Goal: Task Accomplishment & Management: Manage account settings

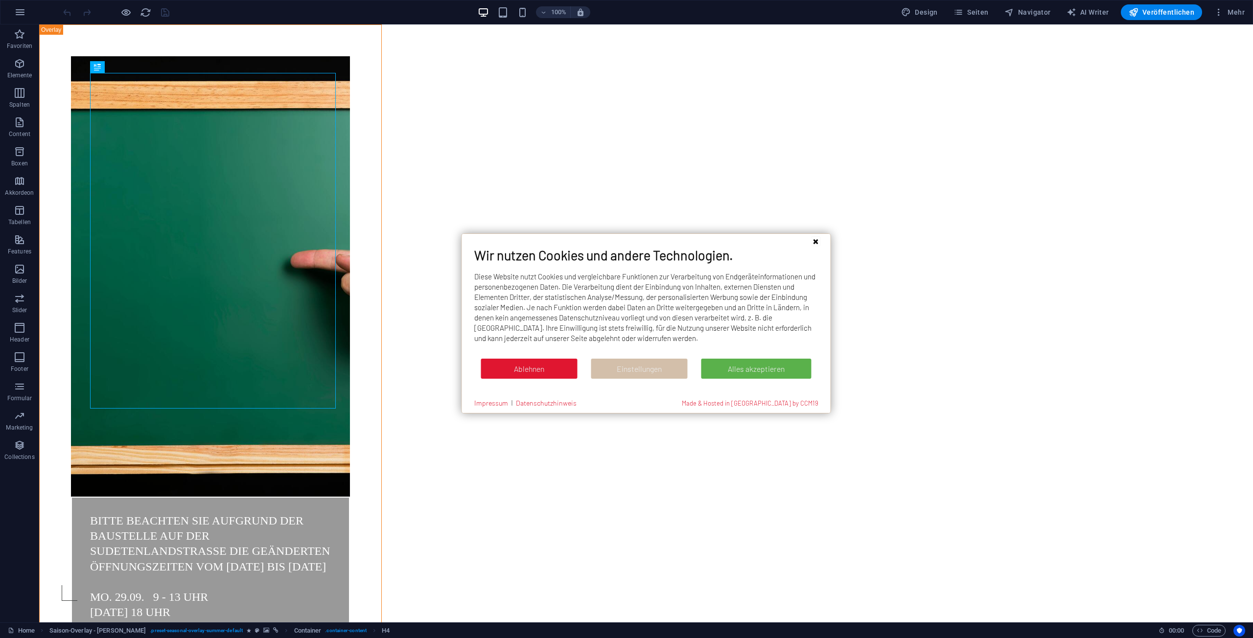
click at [814, 244] on button "Schließen" at bounding box center [815, 241] width 15 height 15
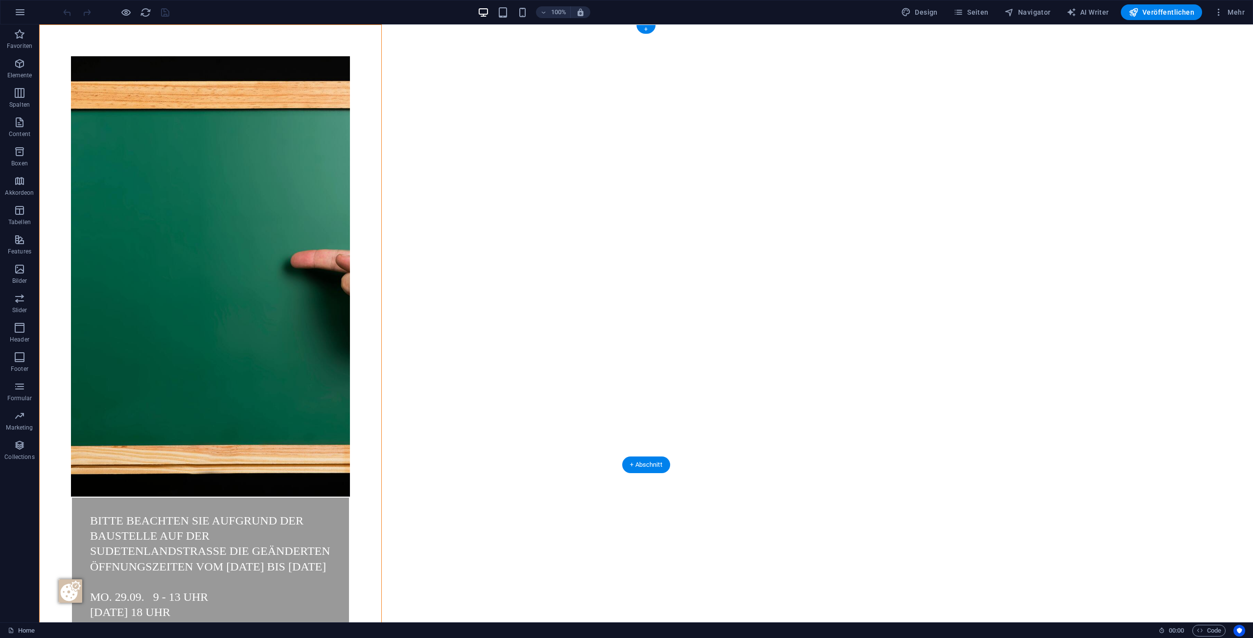
click at [71, 56] on figure at bounding box center [210, 276] width 279 height 440
select select "banner"
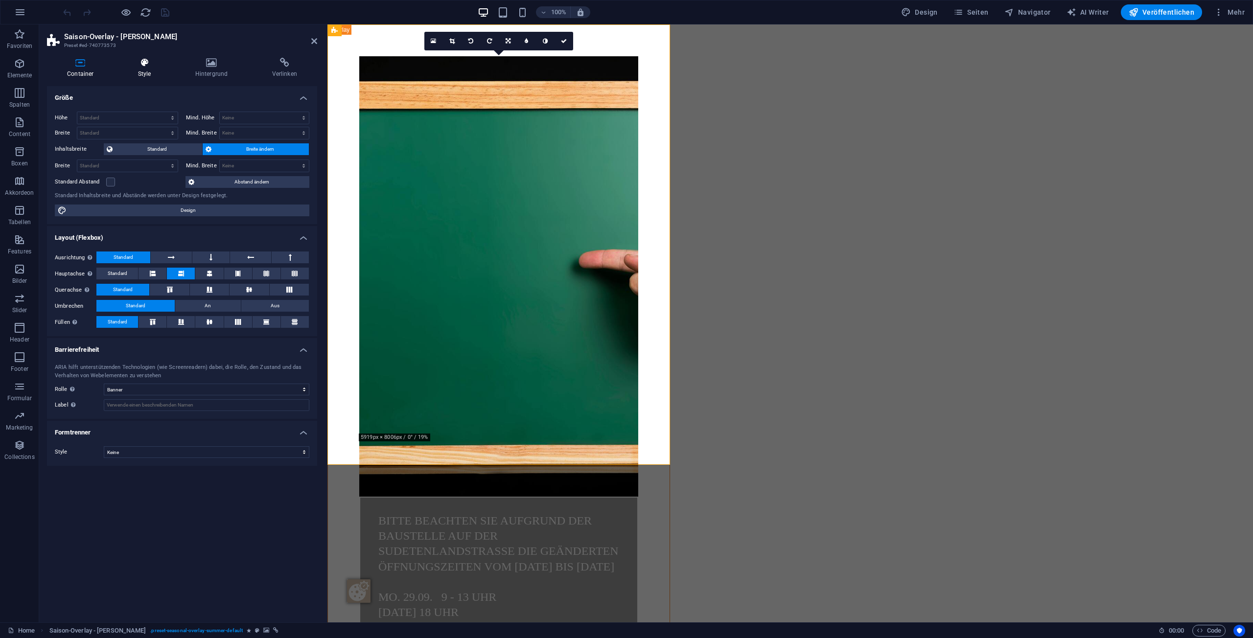
click at [152, 69] on h4 "Style" at bounding box center [146, 68] width 57 height 21
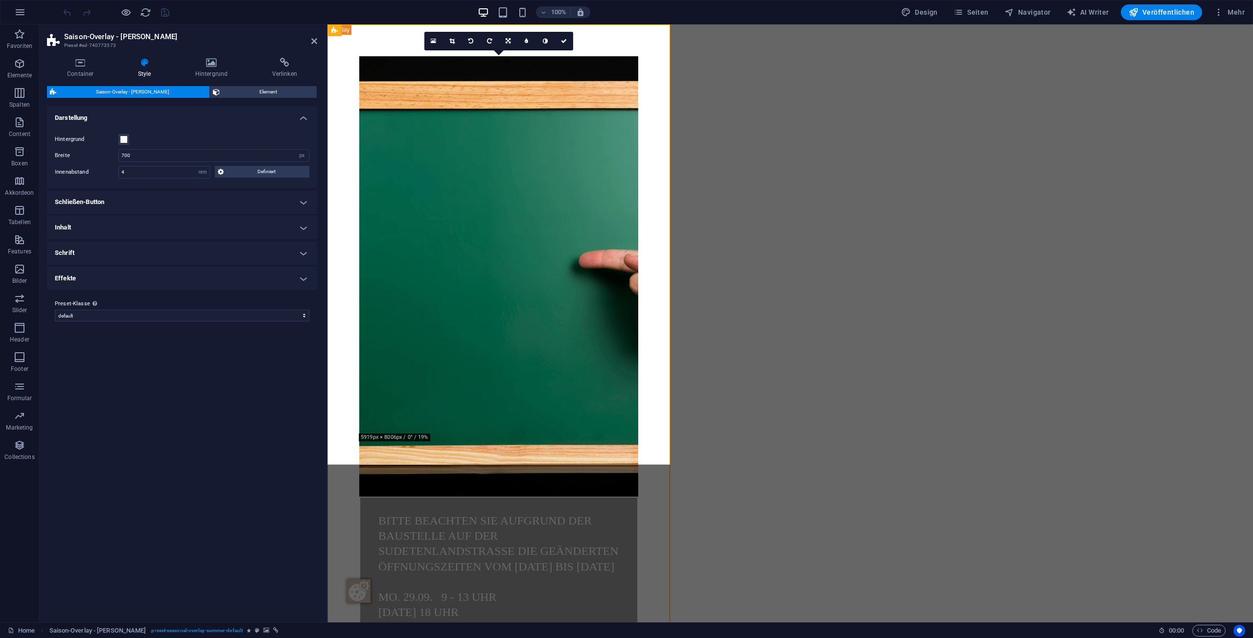
click at [154, 285] on h4 "Effekte" at bounding box center [182, 278] width 270 height 23
click at [232, 94] on span "Element" at bounding box center [269, 92] width 92 height 12
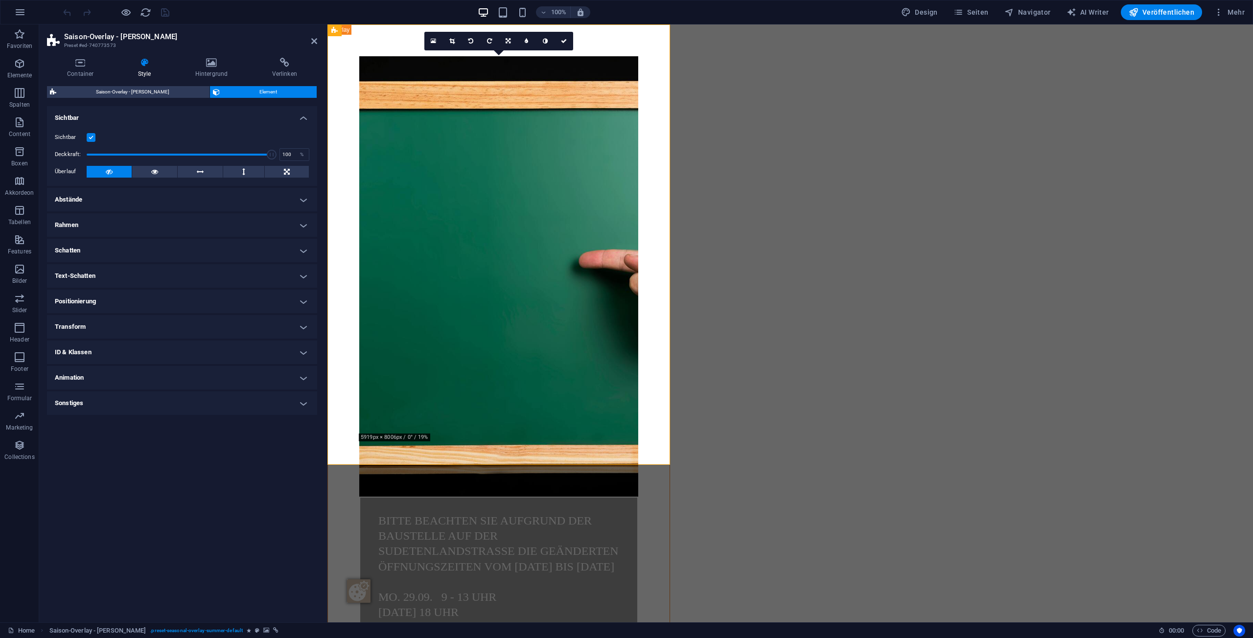
click at [188, 379] on h4 "Animation" at bounding box center [182, 377] width 270 height 23
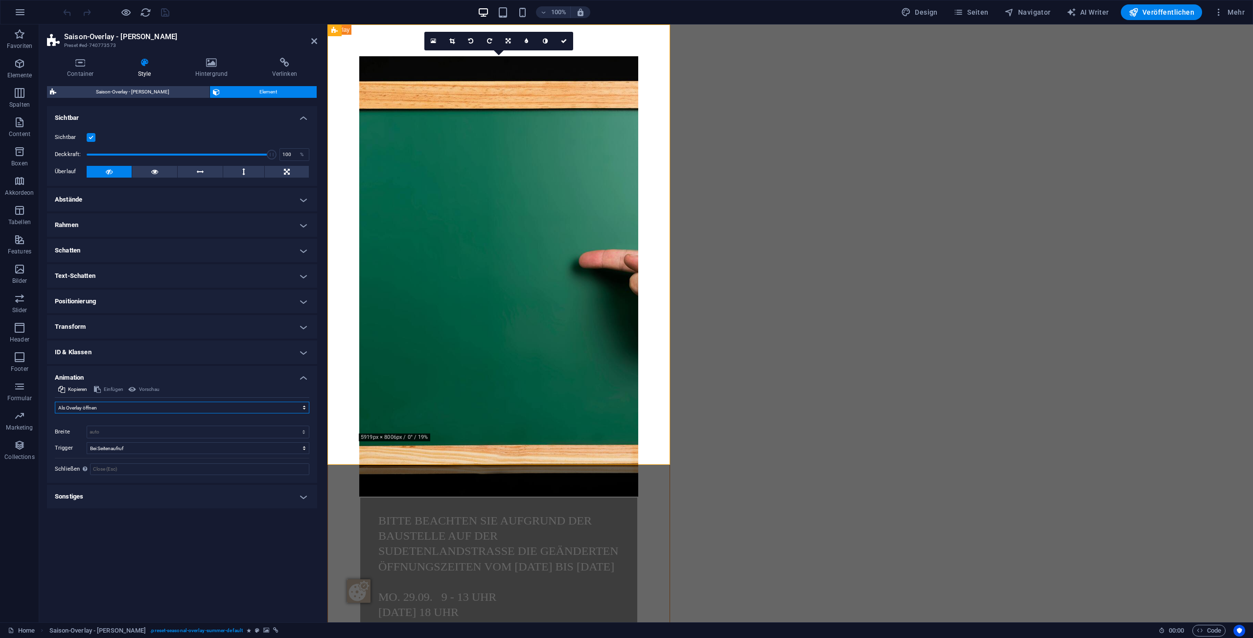
click at [217, 406] on select "Nicht animieren Ein- & Ausblenden Auf- & Zuklappen Rein- & Rauszoomen Von links…" at bounding box center [182, 408] width 254 height 12
click at [91, 134] on label at bounding box center [91, 137] width 9 height 9
click at [0, 0] on input "Sichtbar" at bounding box center [0, 0] width 0 height 0
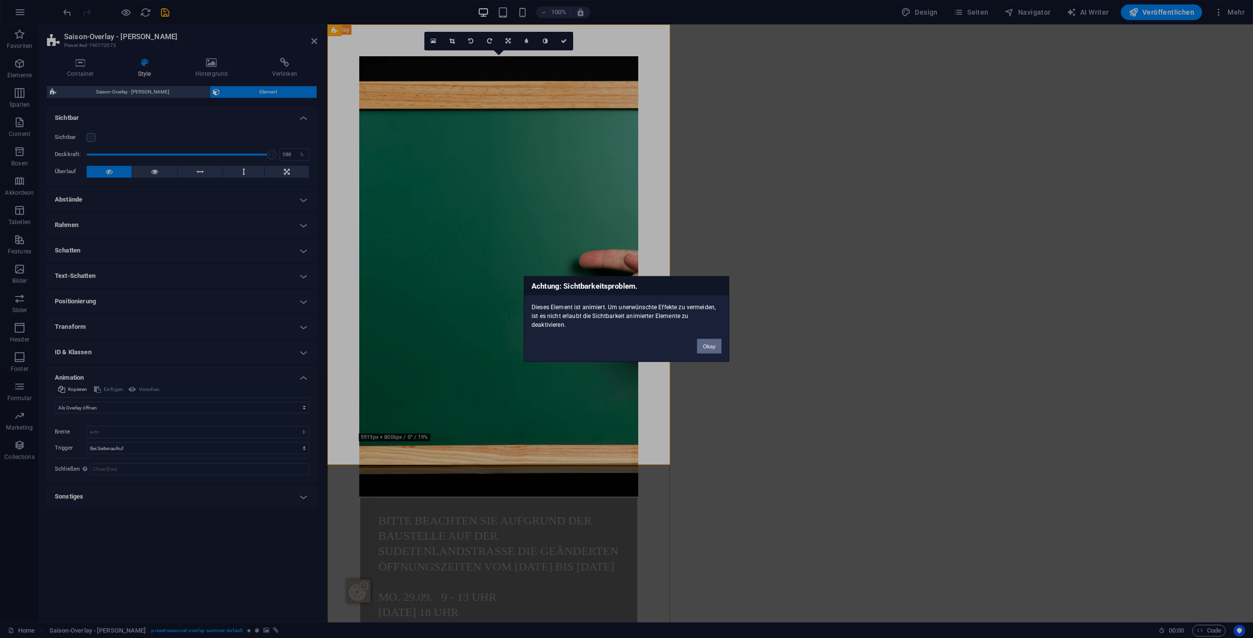
click at [703, 344] on button "Okay" at bounding box center [709, 346] width 24 height 15
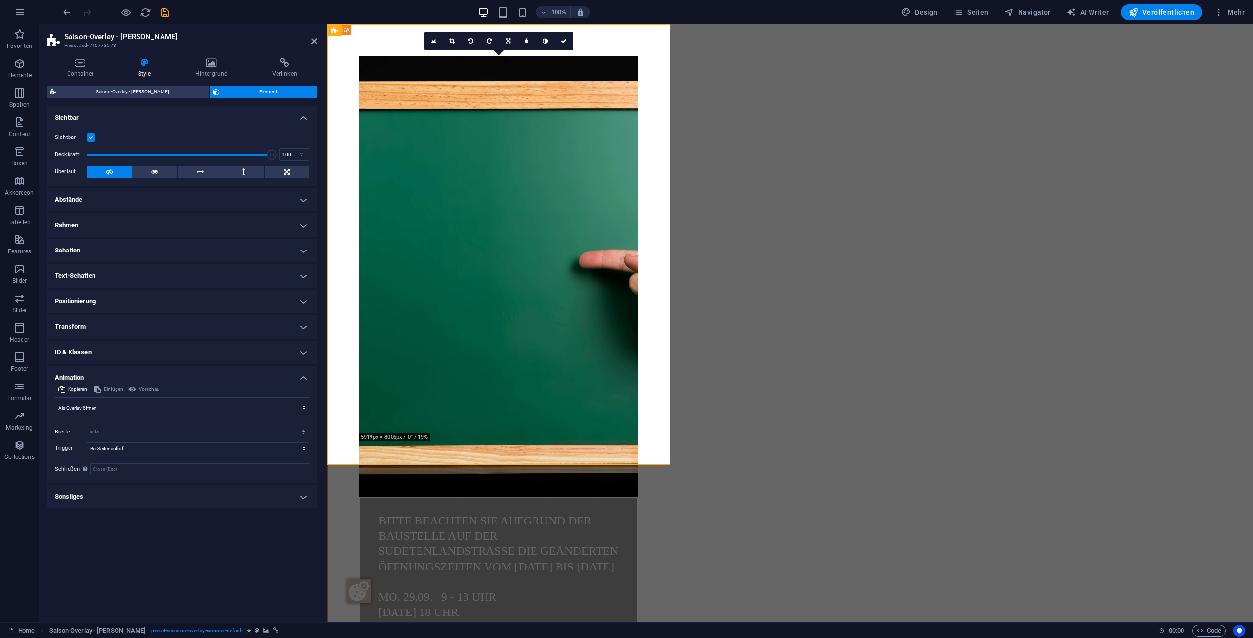
click at [205, 407] on select "Nicht animieren Ein- & Ausblenden Auf- & Zuklappen Rein- & Rauszoomen Von links…" at bounding box center [182, 408] width 254 height 12
select select "none"
click at [55, 402] on select "Nicht animieren Ein- & Ausblenden Auf- & Zuklappen Rein- & Rauszoomen Von links…" at bounding box center [182, 408] width 254 height 12
click at [93, 138] on label at bounding box center [91, 137] width 9 height 9
click at [0, 0] on input "Sichtbar" at bounding box center [0, 0] width 0 height 0
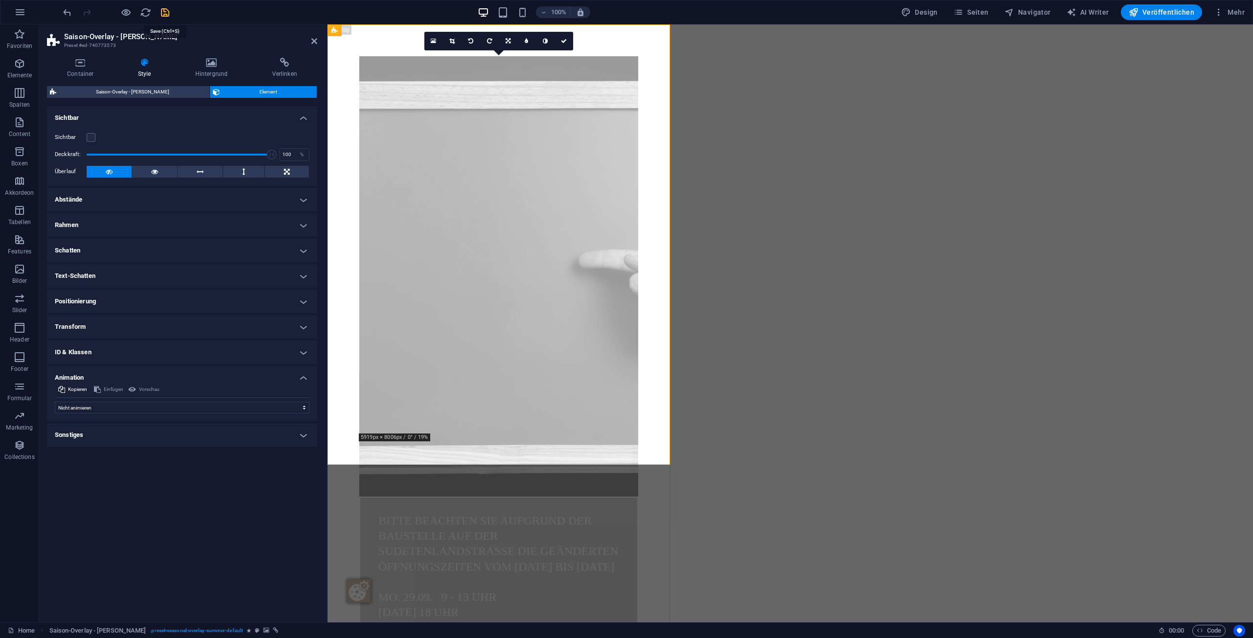
click at [168, 14] on icon "save" at bounding box center [165, 12] width 11 height 11
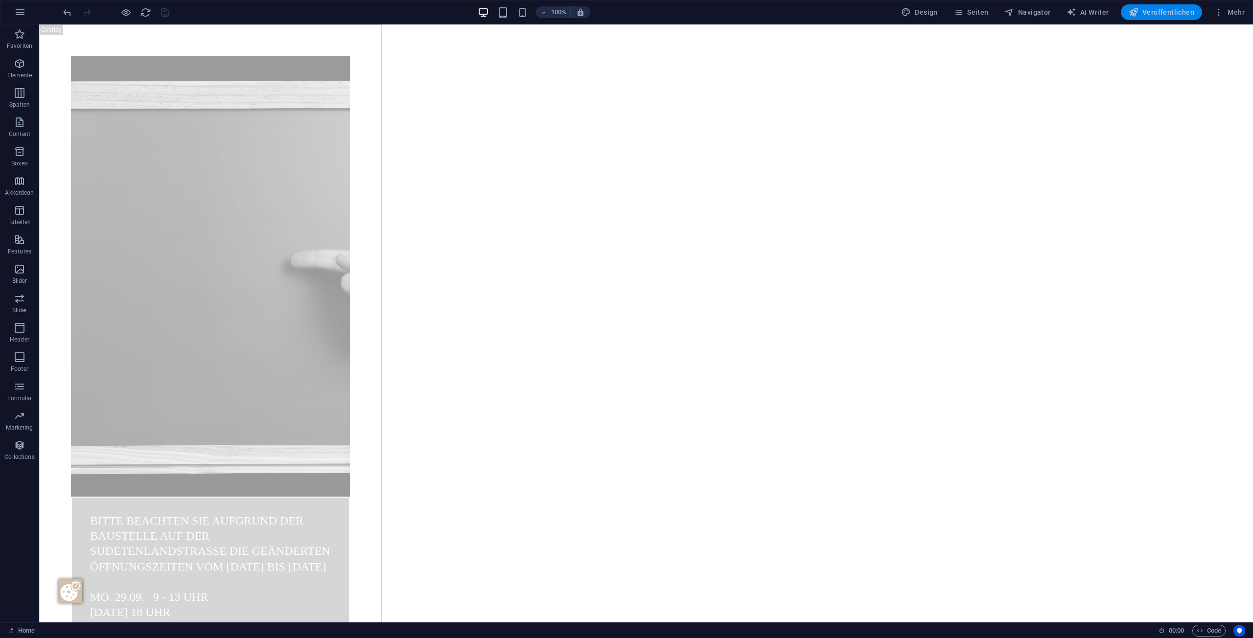
click at [1163, 18] on button "Veröffentlichen" at bounding box center [1161, 12] width 81 height 16
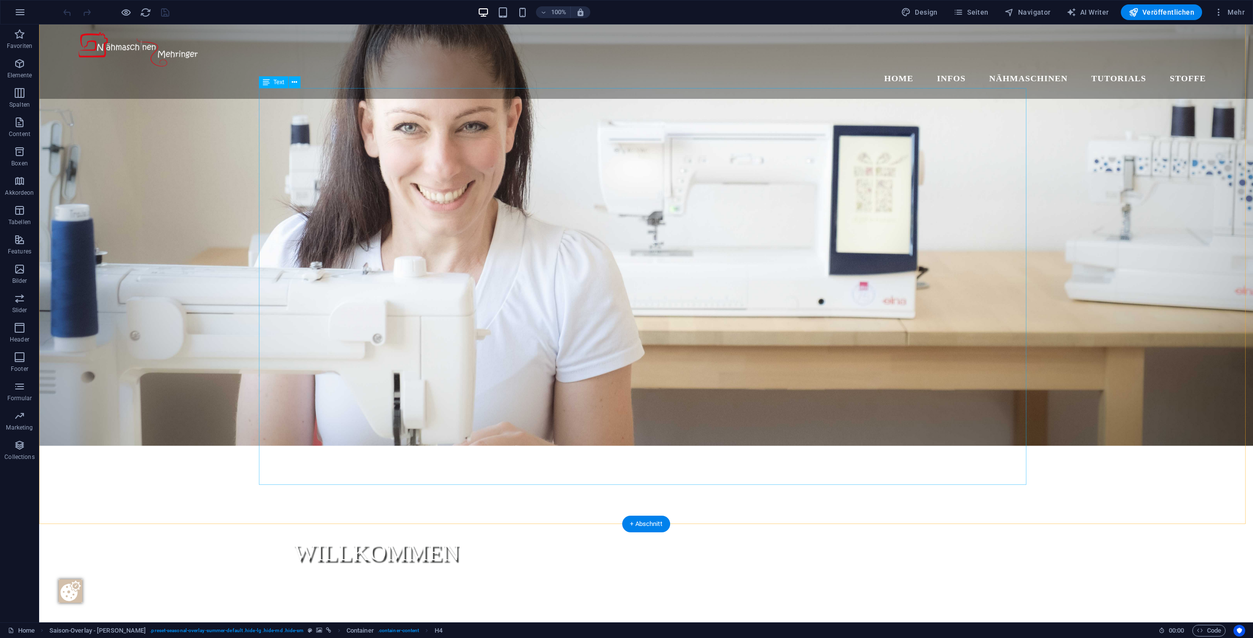
scroll to position [1077, 0]
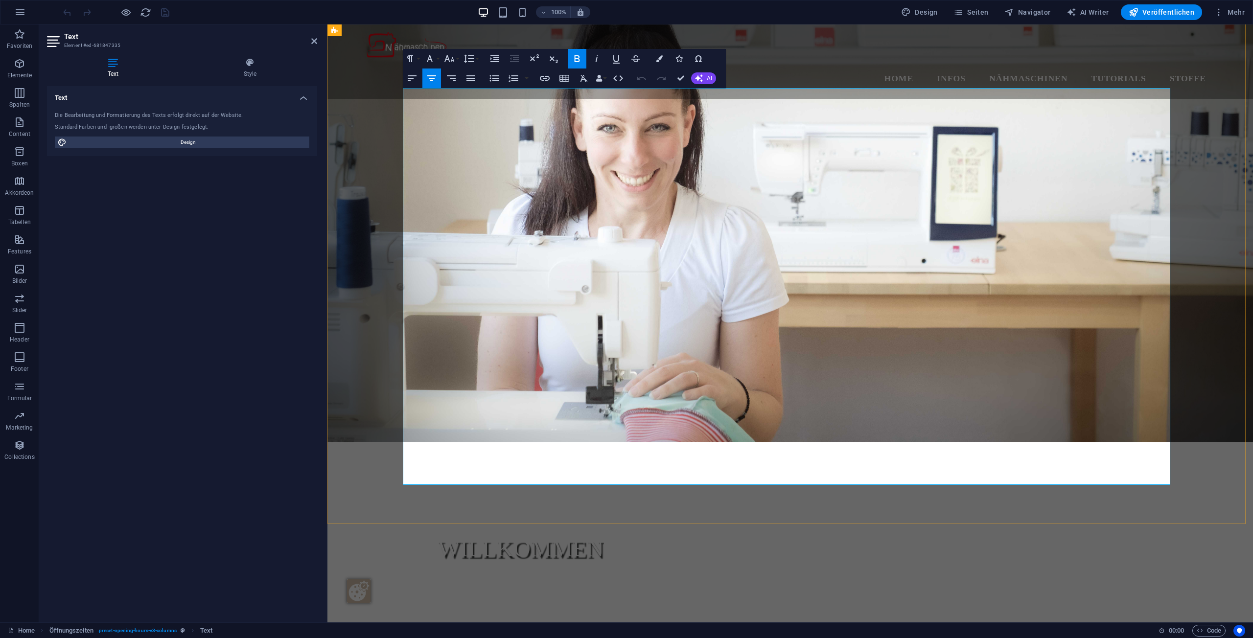
drag, startPoint x: 417, startPoint y: 203, endPoint x: 998, endPoint y: 473, distance: 640.8
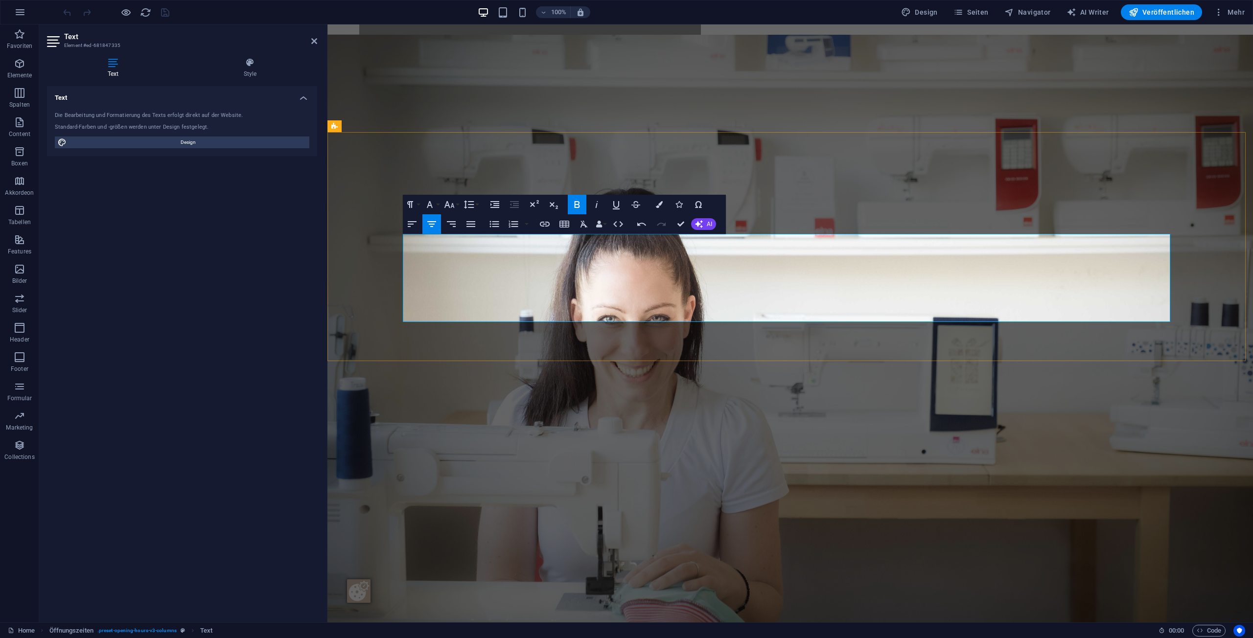
scroll to position [832, 0]
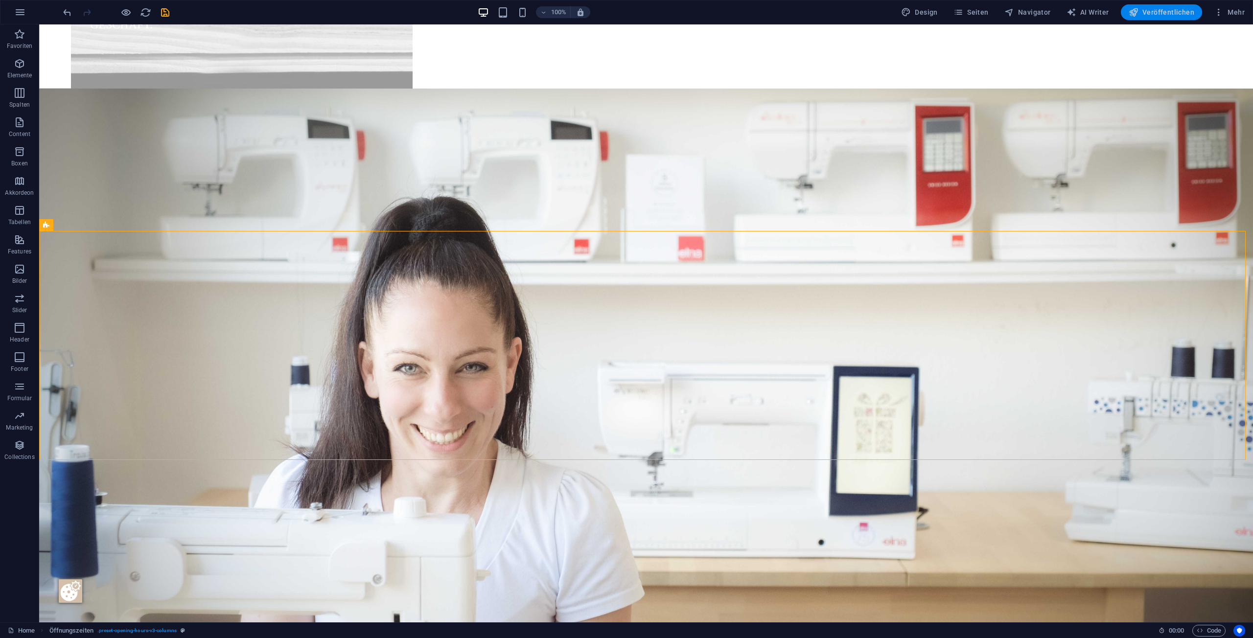
click at [1161, 11] on span "Veröffentlichen" at bounding box center [1161, 12] width 66 height 10
